Goal: Task Accomplishment & Management: Complete application form

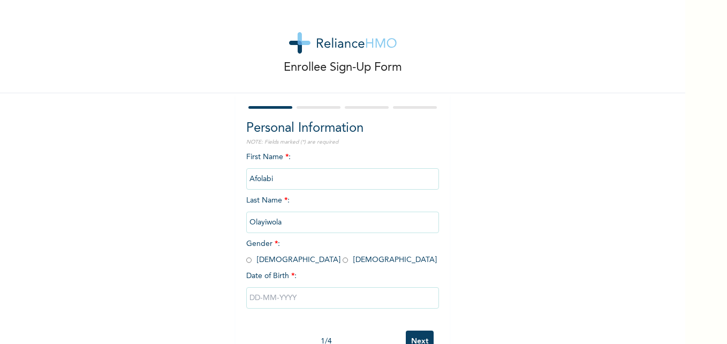
scroll to position [33, 0]
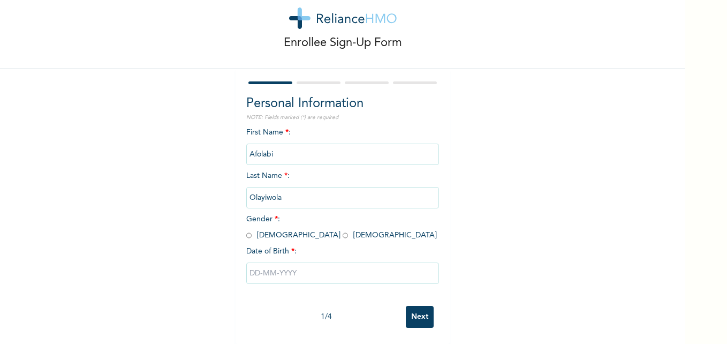
click at [246, 230] on input "radio" at bounding box center [248, 235] width 5 height 10
radio input "true"
click at [290, 266] on input "text" at bounding box center [342, 272] width 193 height 21
select select "7"
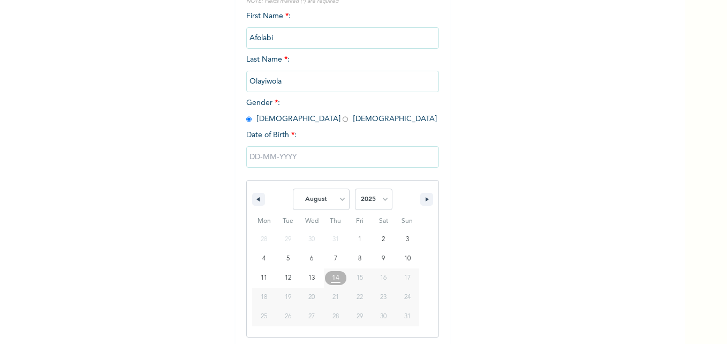
scroll to position [143, 0]
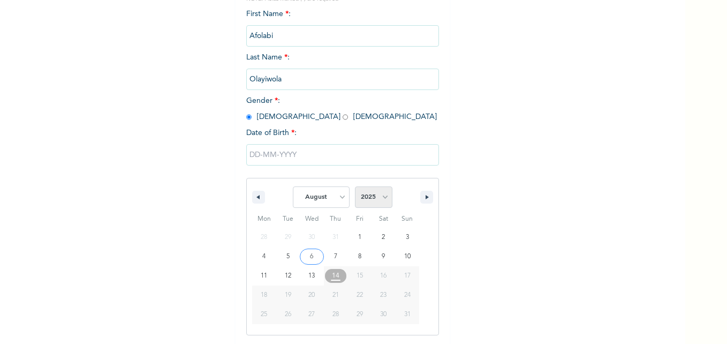
click at [382, 197] on select "2025 2024 2023 2022 2021 2020 2019 2018 2017 2016 2015 2014 2013 2012 2011 2010…" at bounding box center [373, 196] width 37 height 21
select select "1983"
click at [355, 187] on select "2025 2024 2023 2022 2021 2020 2019 2018 2017 2016 2015 2014 2013 2012 2011 2010…" at bounding box center [373, 196] width 37 height 21
click at [338, 197] on select "January February March April May June July August September October November De…" at bounding box center [321, 196] width 57 height 21
select select "0"
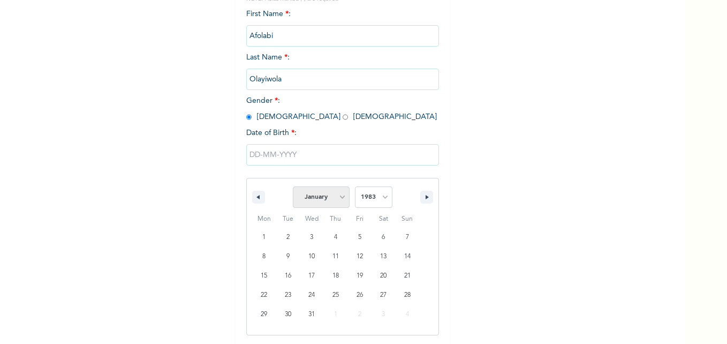
click at [293, 187] on select "January February March April May June July August September October November De…" at bounding box center [321, 196] width 57 height 21
drag, startPoint x: 330, startPoint y: 273, endPoint x: 326, endPoint y: 263, distance: 9.8
type input "[DATE]"
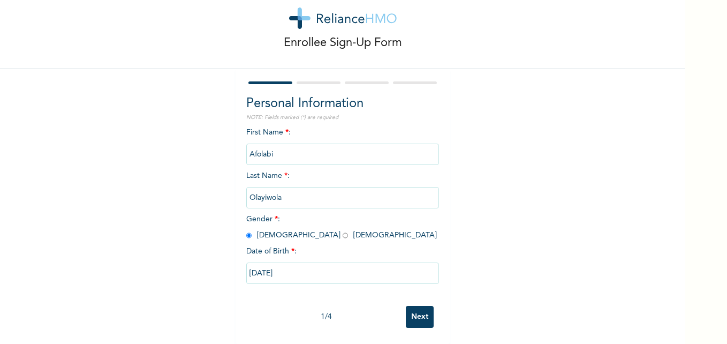
scroll to position [33, 0]
click at [413, 306] on input "Next" at bounding box center [420, 317] width 28 height 22
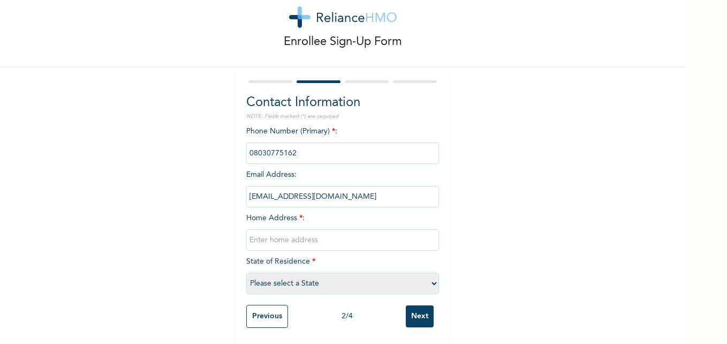
click at [293, 239] on input "text" at bounding box center [342, 239] width 193 height 21
type input "Memory [PERSON_NAME] Akure"
select select "29"
click at [414, 308] on input "Next" at bounding box center [420, 316] width 28 height 22
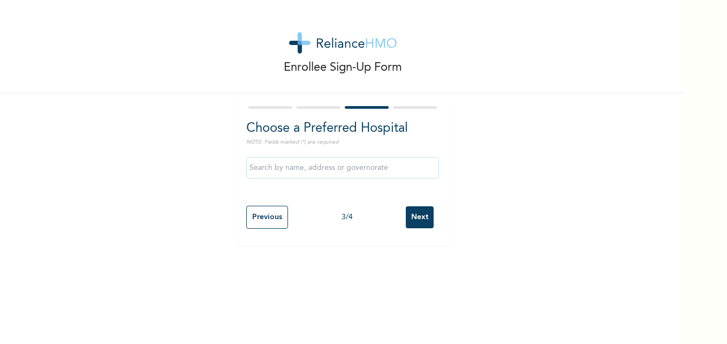
scroll to position [0, 0]
click at [271, 217] on input "Previous" at bounding box center [267, 217] width 42 height 23
select select "29"
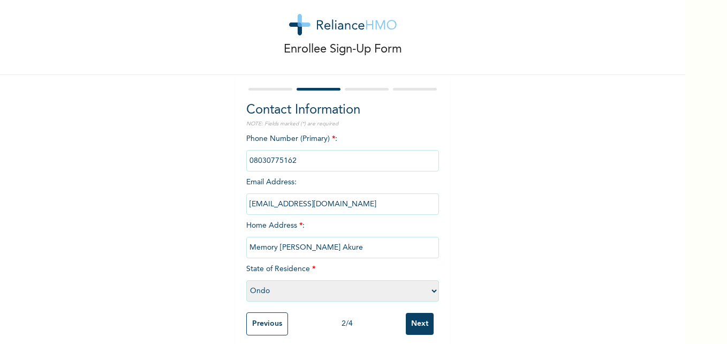
scroll to position [34, 0]
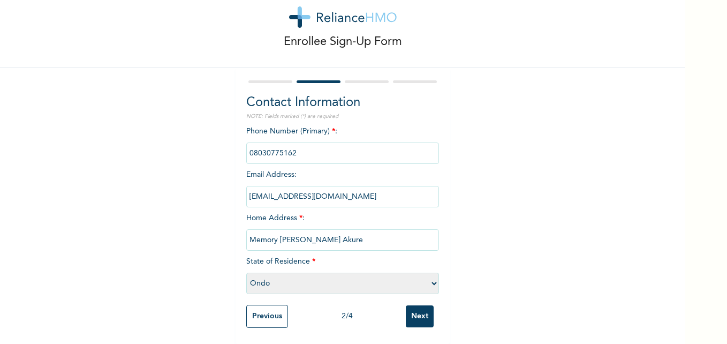
click at [410, 305] on input "Next" at bounding box center [420, 316] width 28 height 22
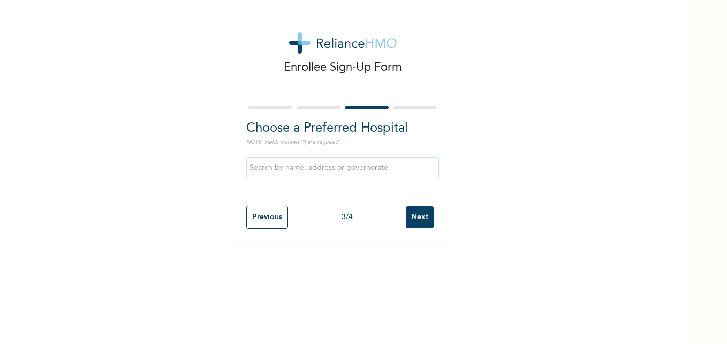
click at [355, 170] on input "text" at bounding box center [342, 167] width 193 height 21
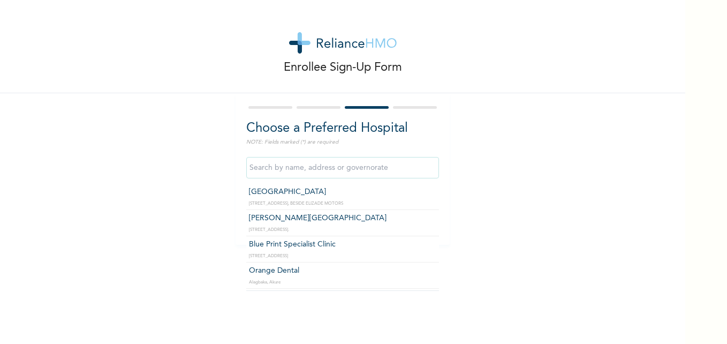
type input "[GEOGRAPHIC_DATA]"
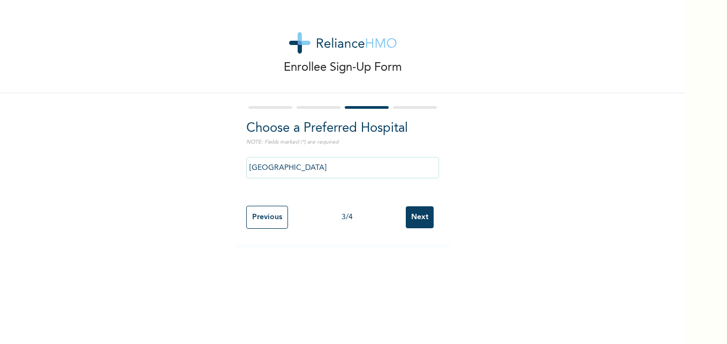
click at [414, 217] on input "Next" at bounding box center [420, 217] width 28 height 22
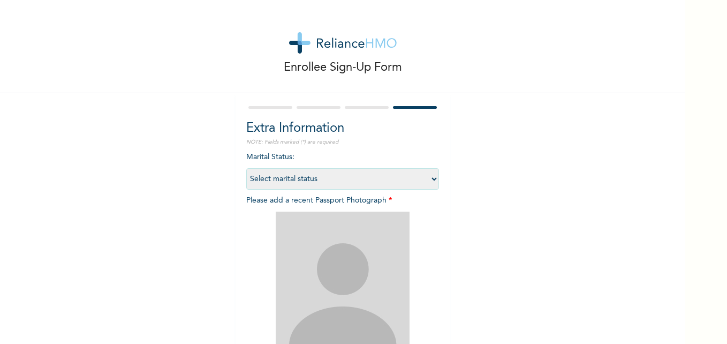
click at [428, 176] on select "Select marital status [DEMOGRAPHIC_DATA] Married [DEMOGRAPHIC_DATA] Widow/[DEMO…" at bounding box center [342, 178] width 193 height 21
select select "2"
click at [246, 168] on select "Select marital status [DEMOGRAPHIC_DATA] Married [DEMOGRAPHIC_DATA] Widow/[DEMO…" at bounding box center [342, 178] width 193 height 21
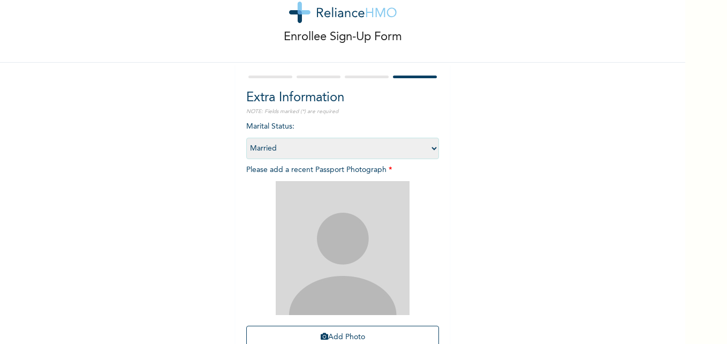
scroll to position [107, 0]
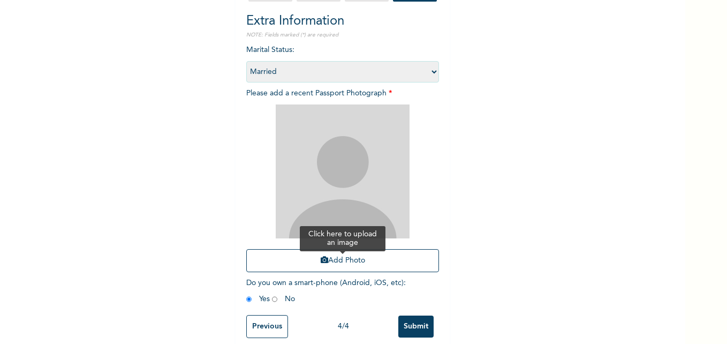
click at [344, 260] on button "Add Photo" at bounding box center [342, 260] width 193 height 23
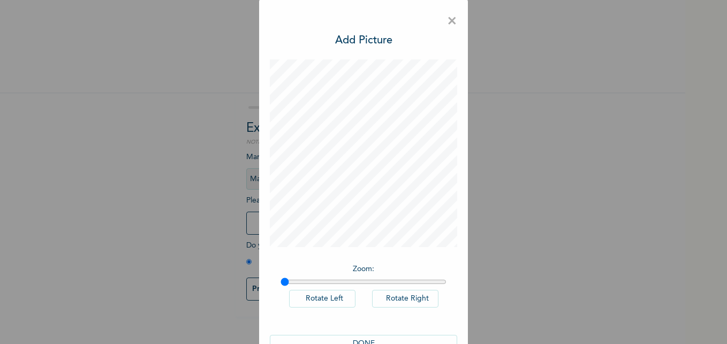
scroll to position [0, 0]
click at [362, 340] on button "DONE" at bounding box center [363, 344] width 187 height 18
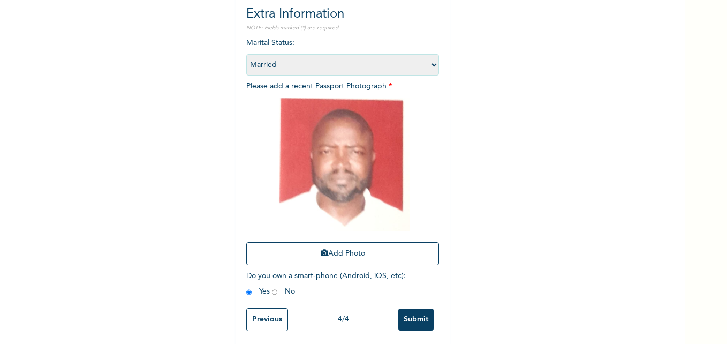
scroll to position [125, 0]
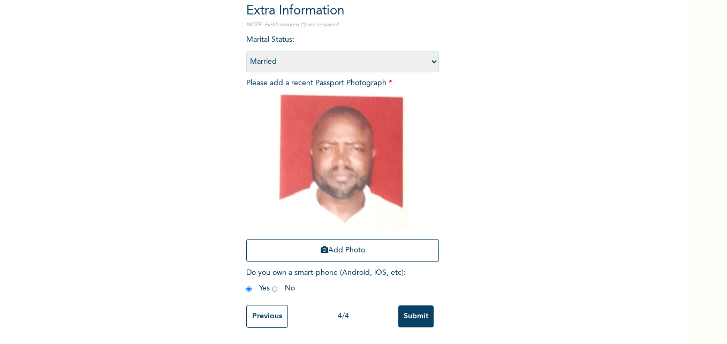
click at [409, 307] on input "Submit" at bounding box center [415, 316] width 35 height 22
